Goal: Find specific page/section: Find specific page/section

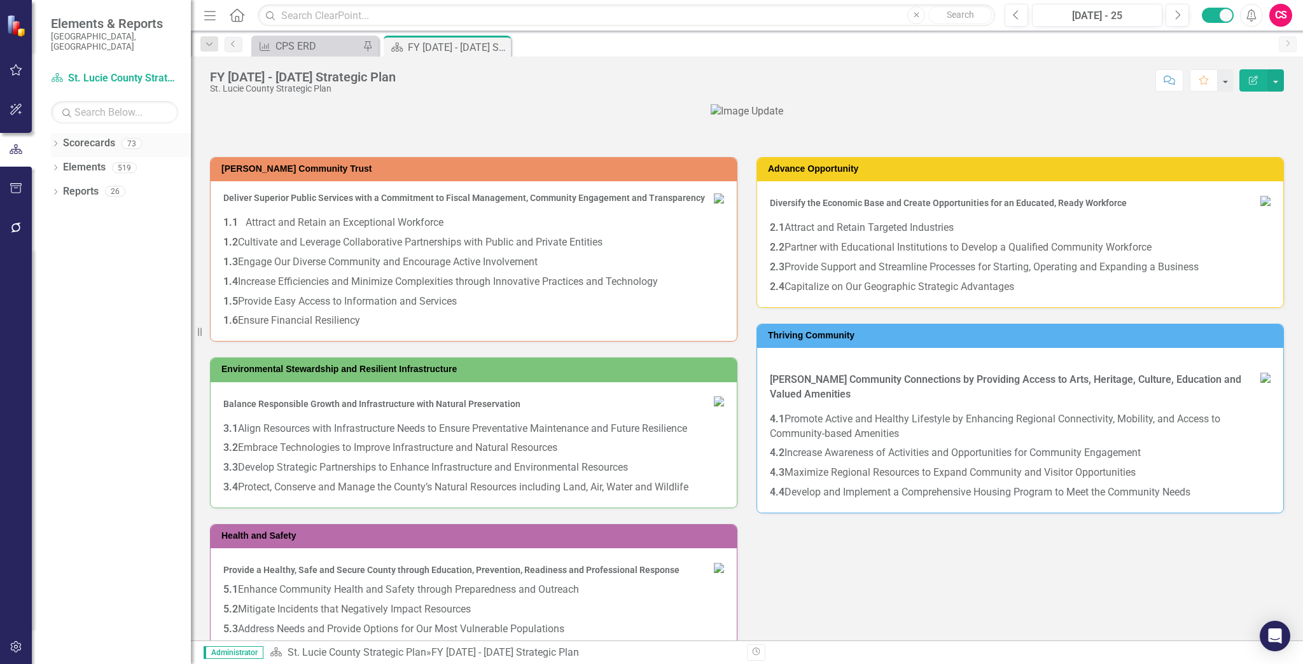
click at [99, 136] on link "Scorecards" at bounding box center [89, 143] width 52 height 15
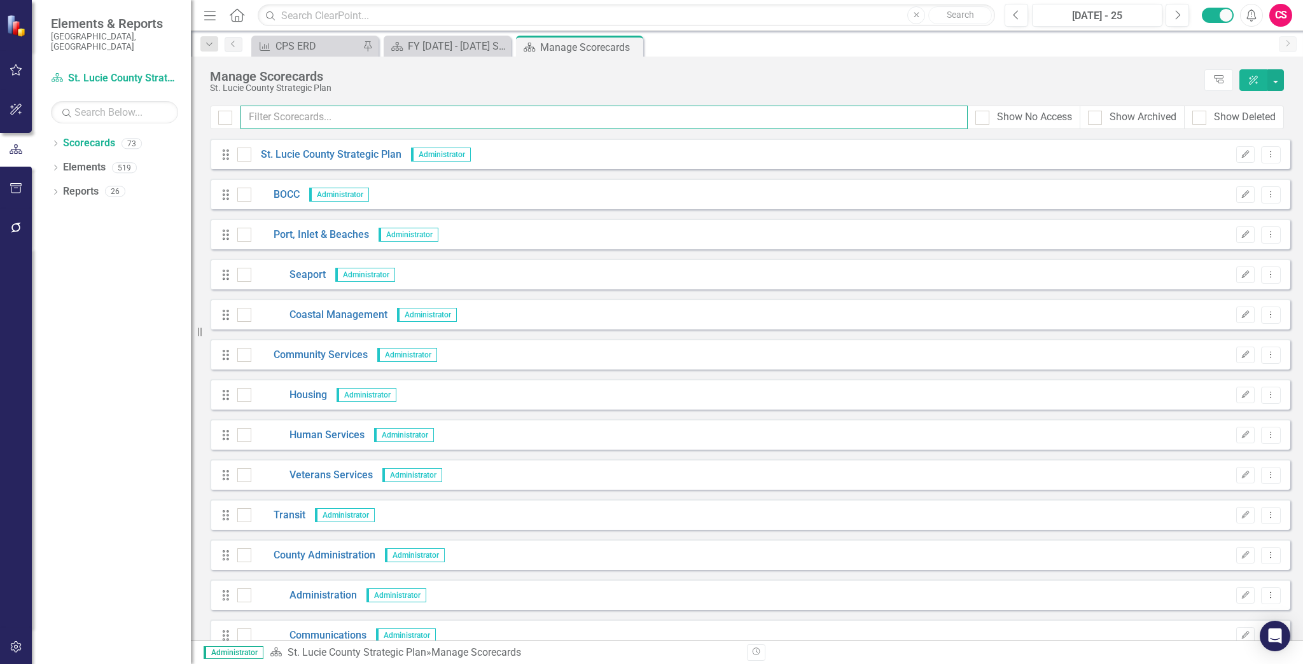
click at [303, 107] on input "text" at bounding box center [603, 118] width 727 height 24
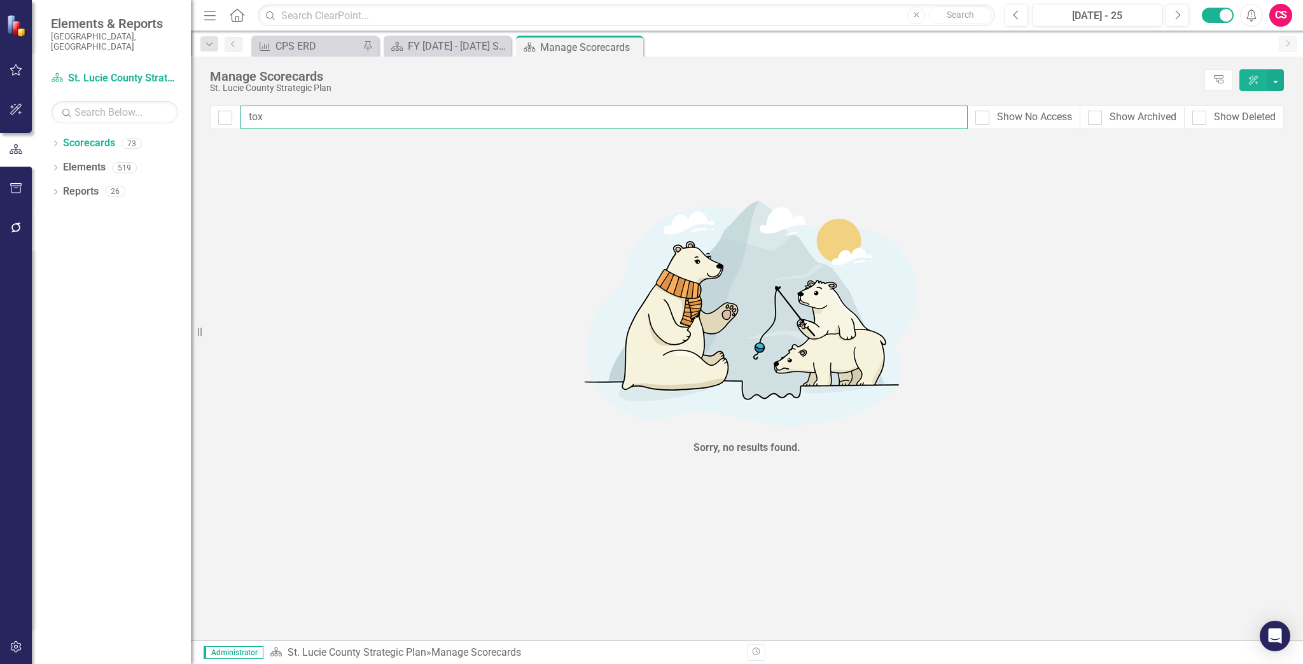
type input "to"
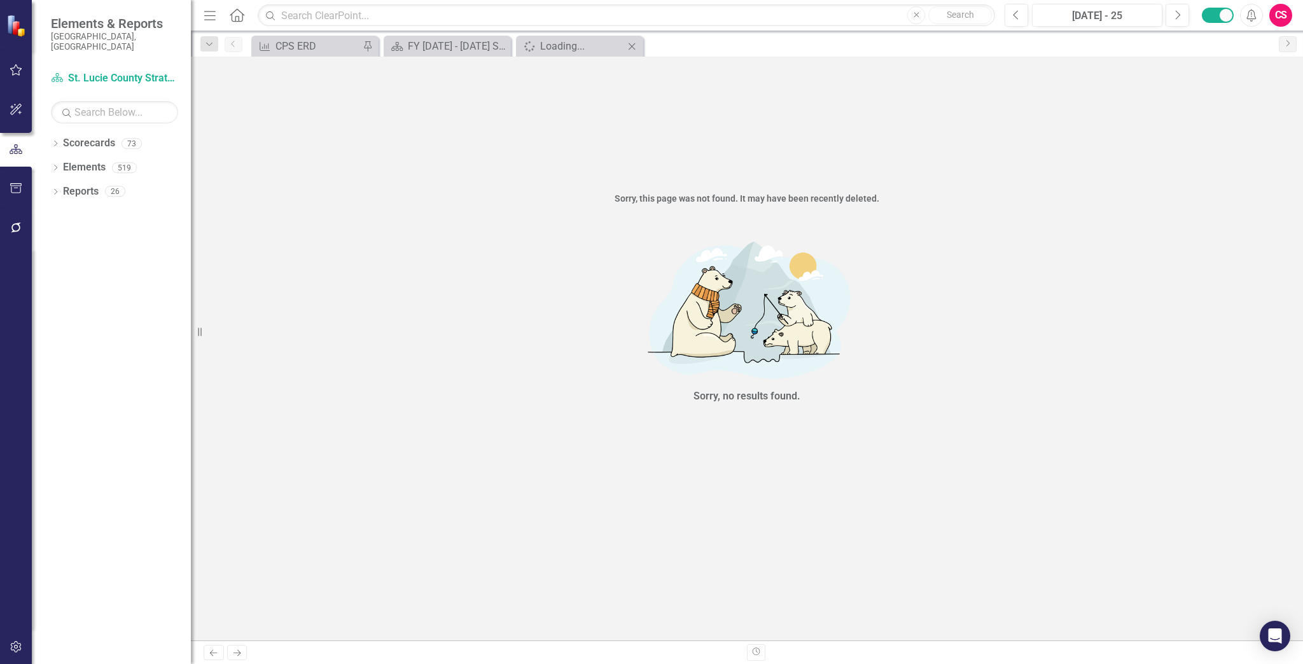
click at [633, 46] on icon at bounding box center [631, 46] width 7 height 7
click at [630, 46] on icon "Close" at bounding box center [631, 46] width 13 height 10
click at [633, 47] on icon "Close" at bounding box center [631, 46] width 13 height 10
